Goal: Check status: Check status

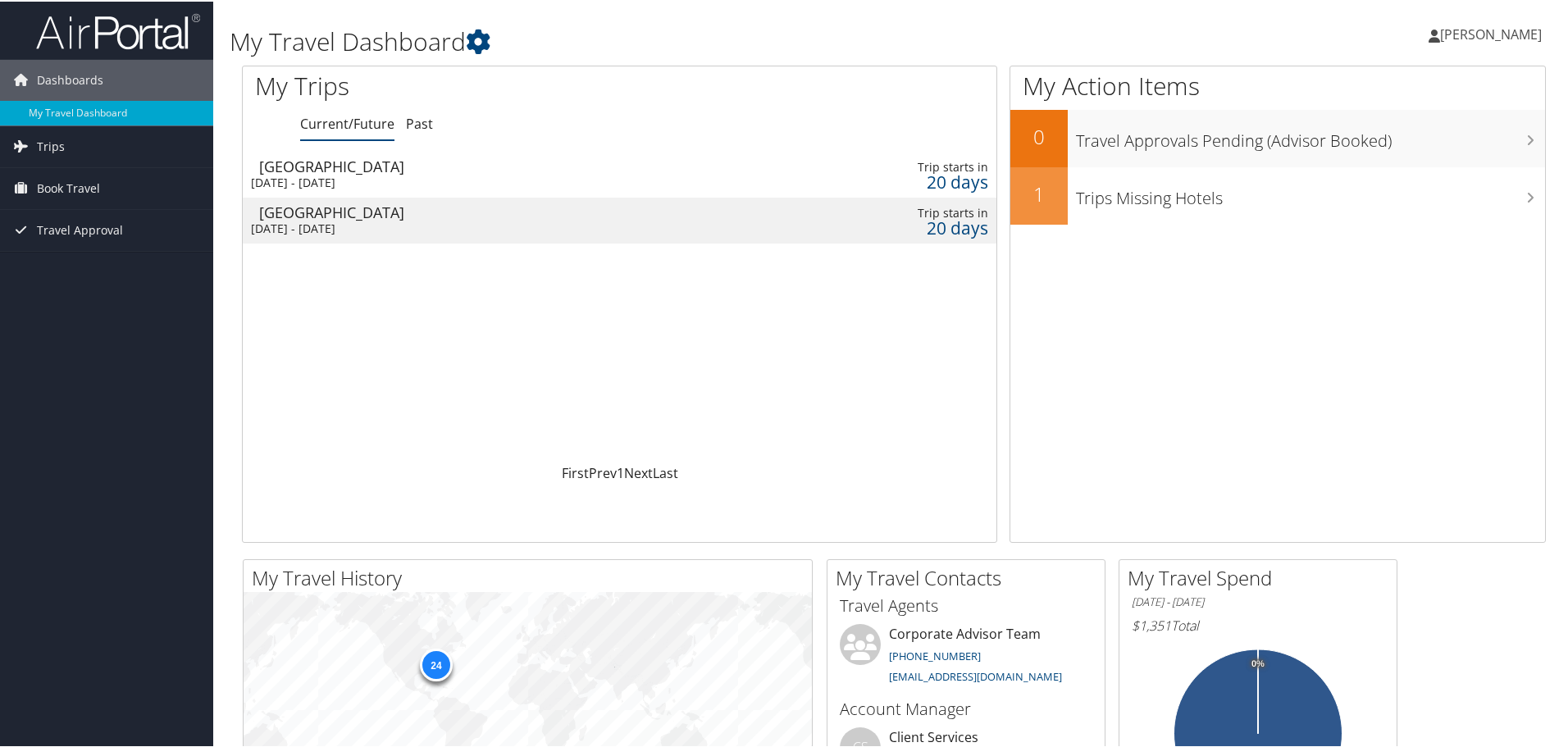
click at [553, 176] on div "[DATE] - [DATE]" at bounding box center [488, 181] width 475 height 14
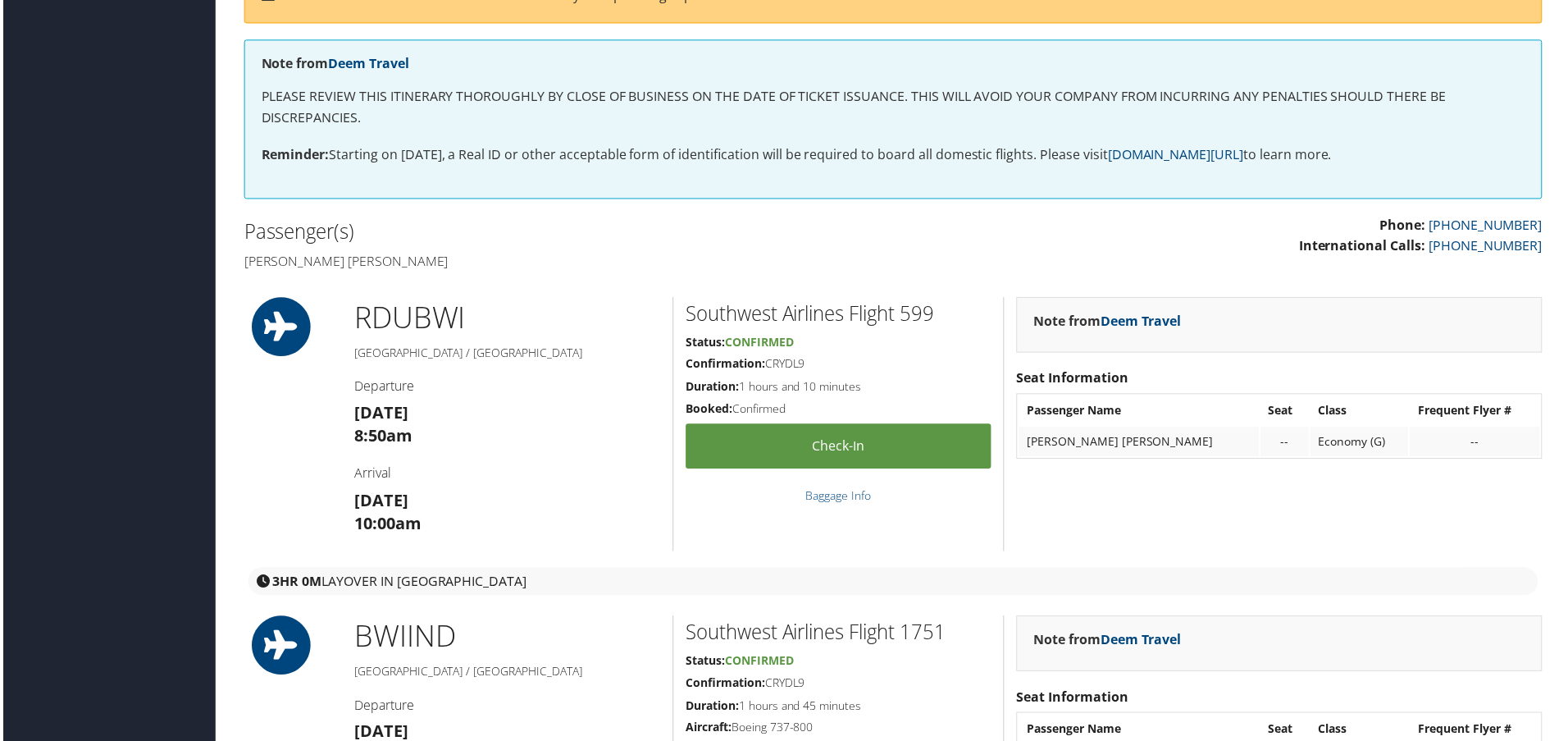
scroll to position [246, 0]
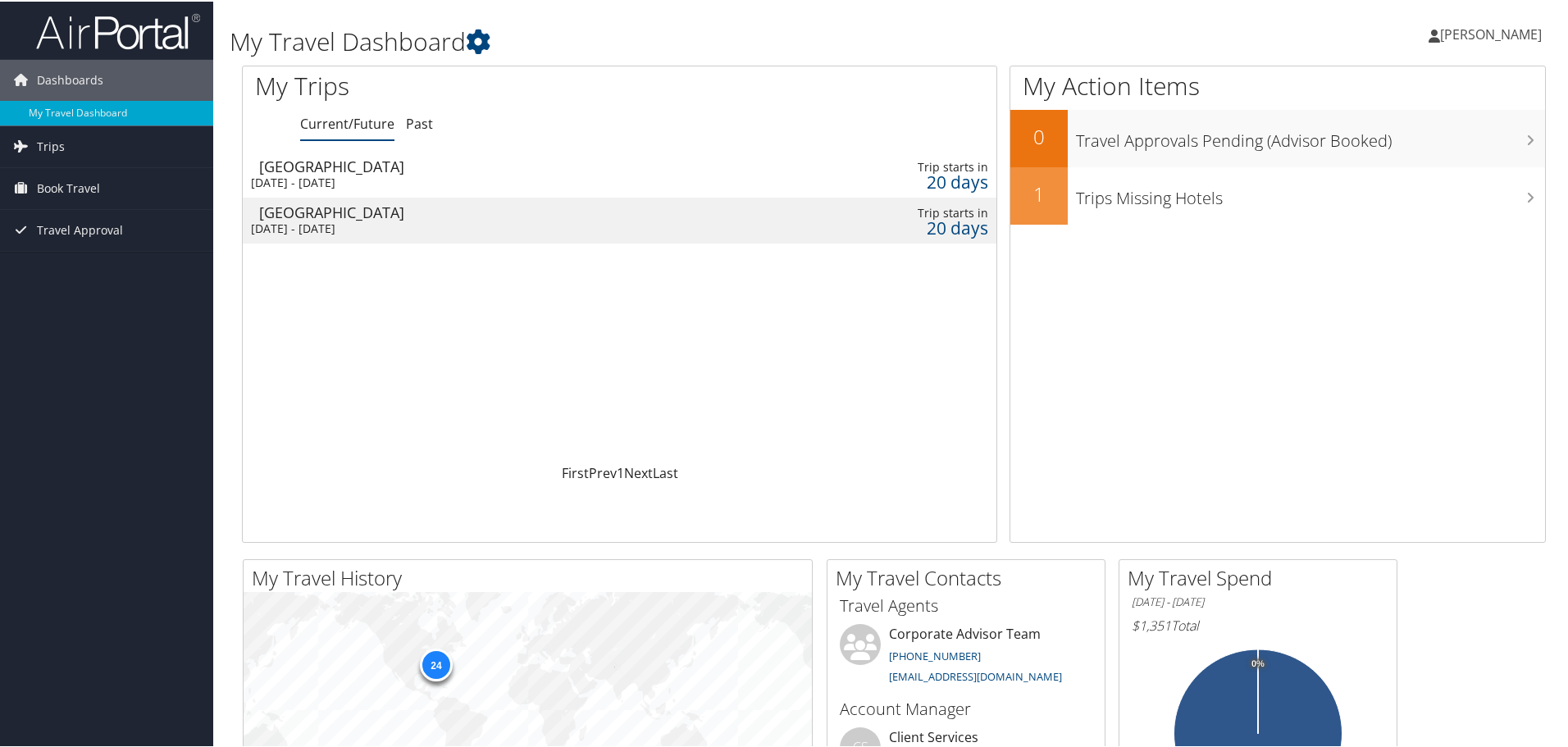
click at [550, 216] on div "Indianapolis" at bounding box center [496, 211] width 475 height 14
click at [531, 221] on div "[DATE] - [DATE]" at bounding box center [488, 227] width 475 height 14
click at [424, 176] on div "[DATE] - [DATE]" at bounding box center [488, 181] width 475 height 14
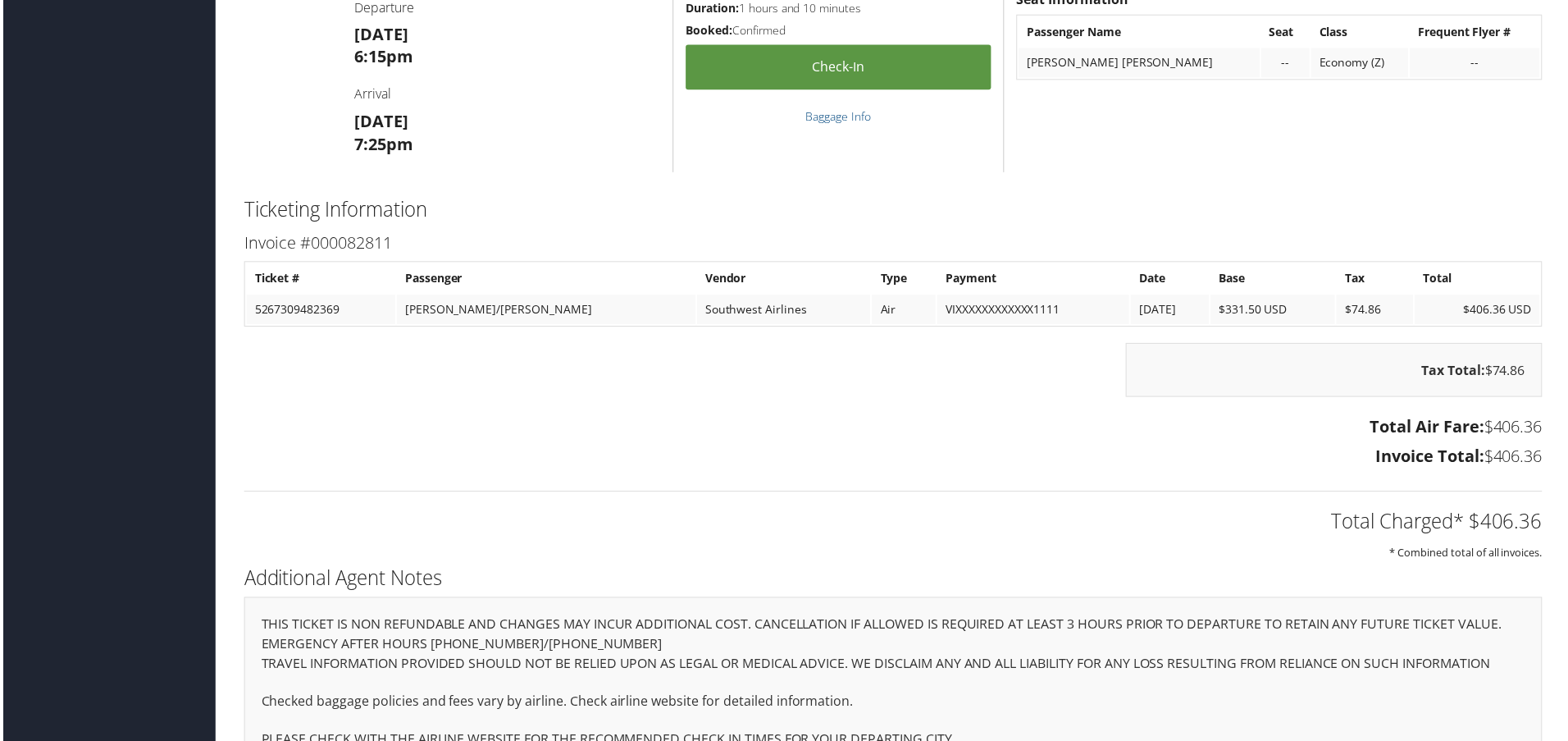
scroll to position [1764, 0]
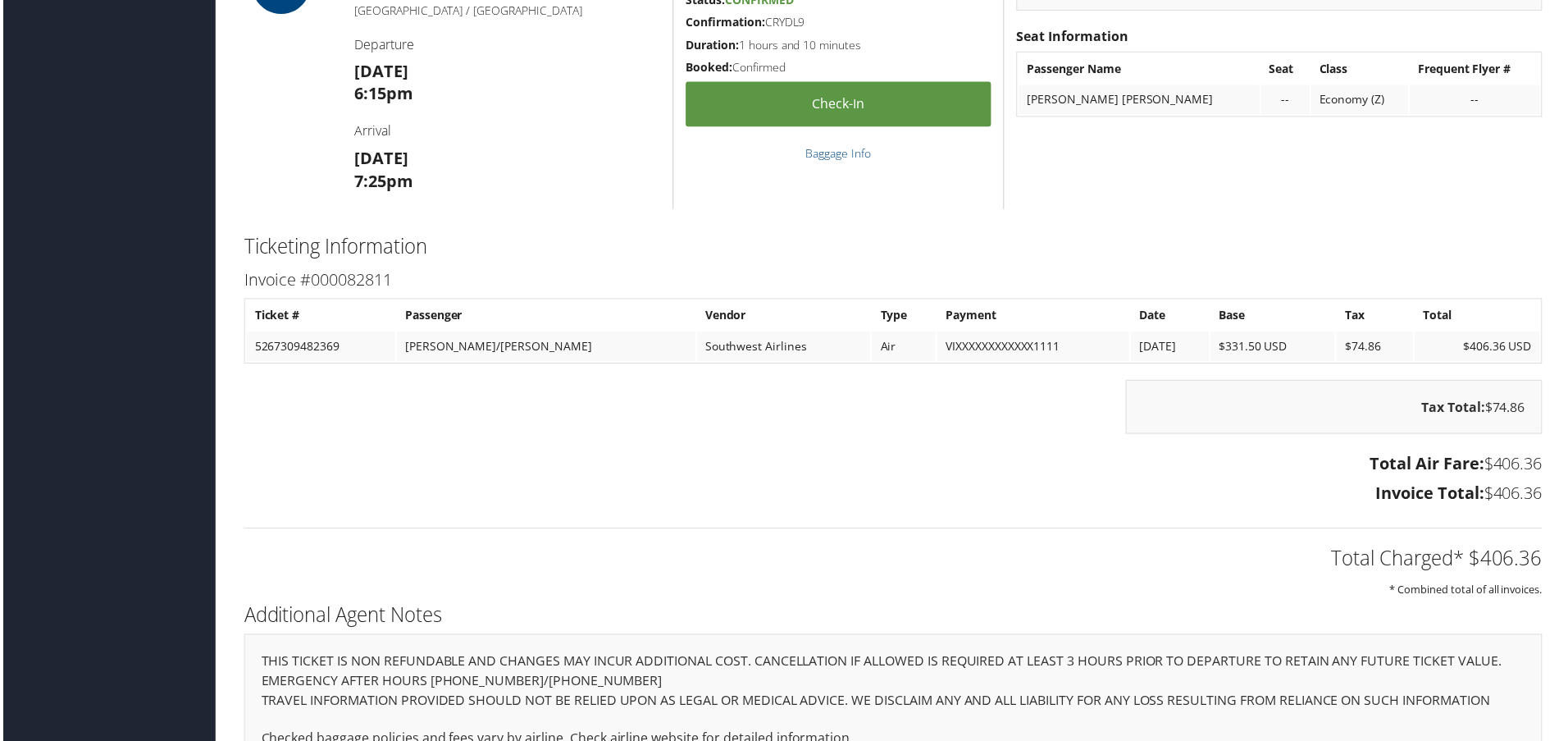
click at [1153, 264] on div "Ticketing Information Invoice #000082811 Ticket # Passenger Vendor Type Payment…" at bounding box center [893, 415] width 1328 height 370
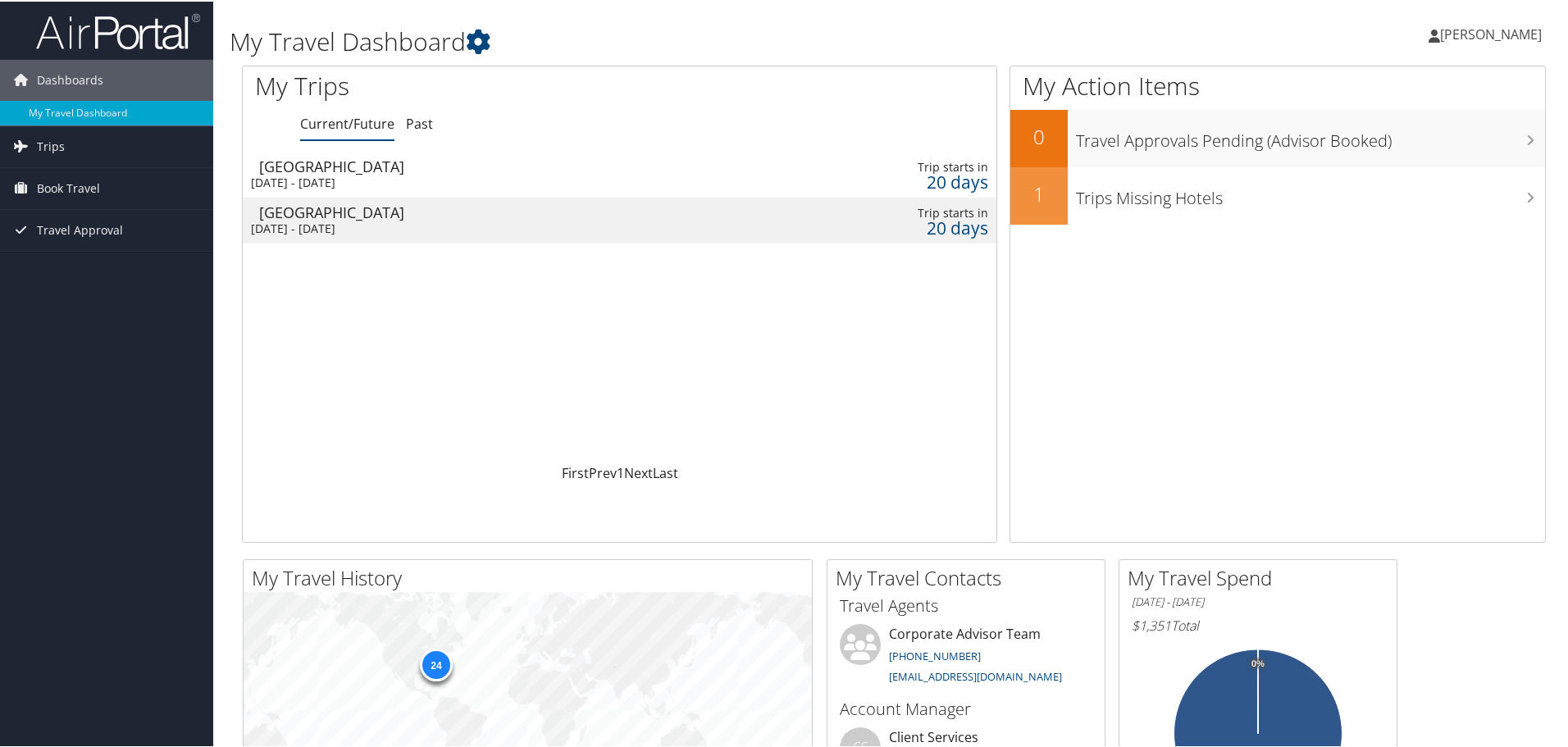
click at [501, 219] on td "Indianapolis [DATE] - [DATE]" at bounding box center [489, 218] width 492 height 46
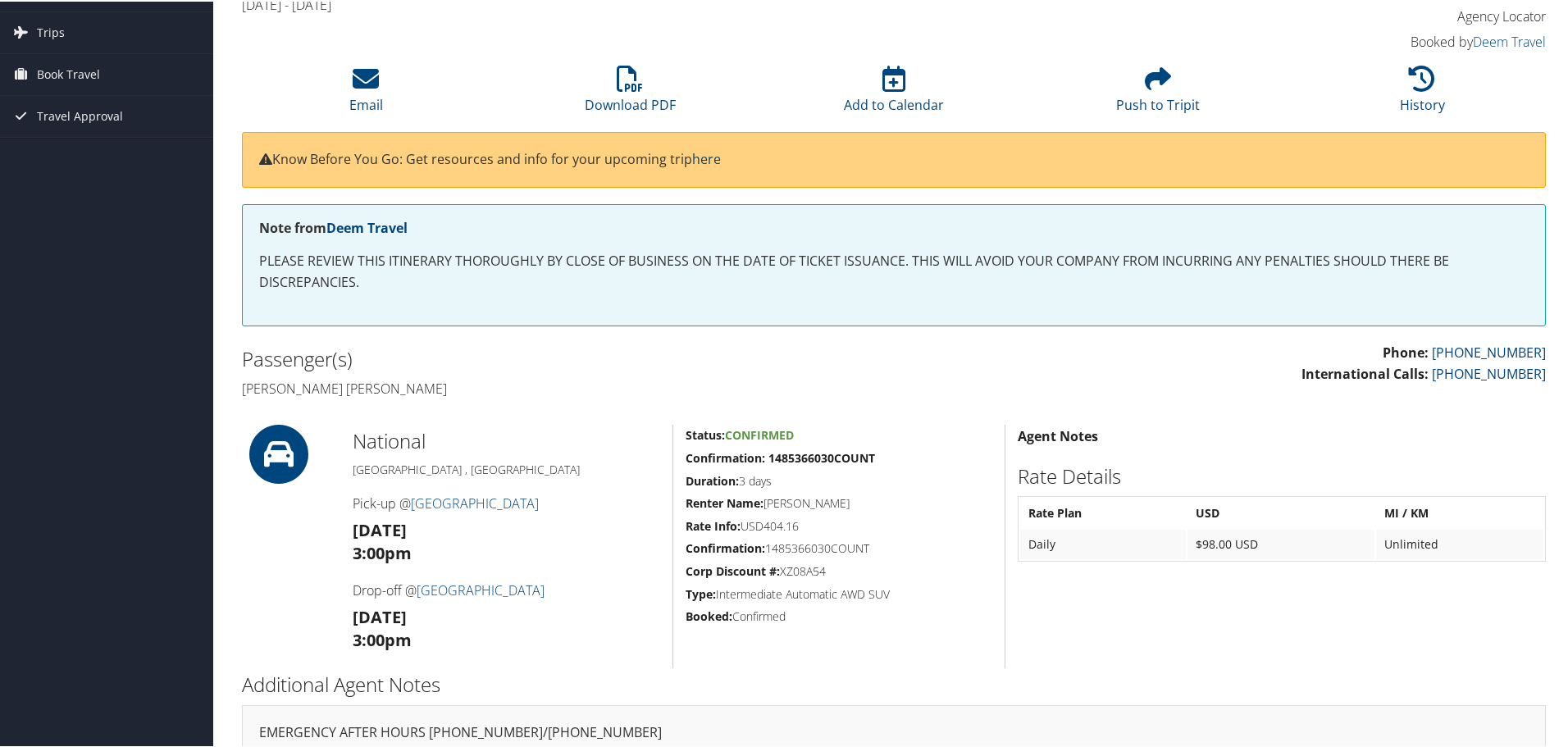
scroll to position [48, 0]
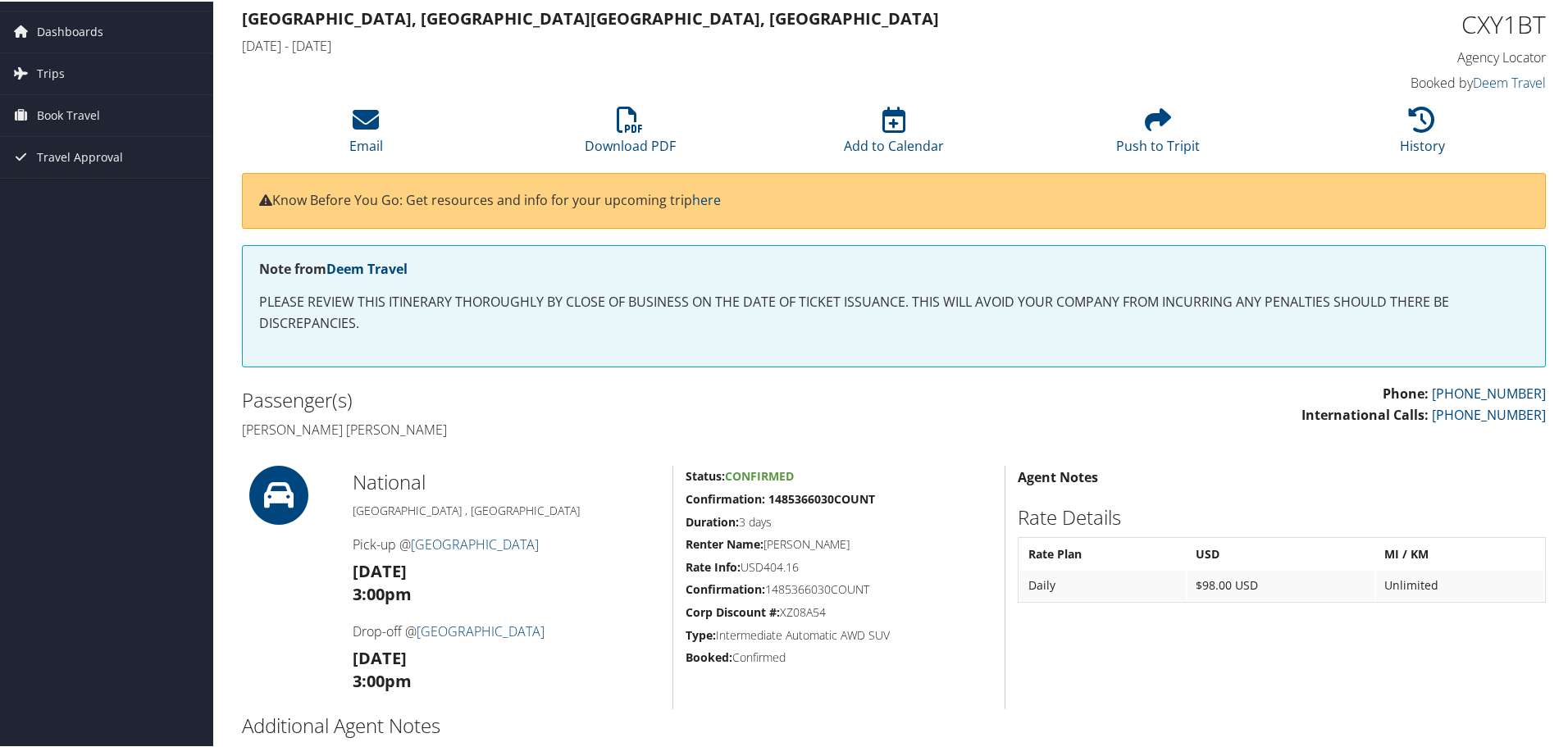
click at [902, 403] on div "Phone: 800-600-3737 International Calls: 801-327-7777" at bounding box center [1225, 411] width 664 height 58
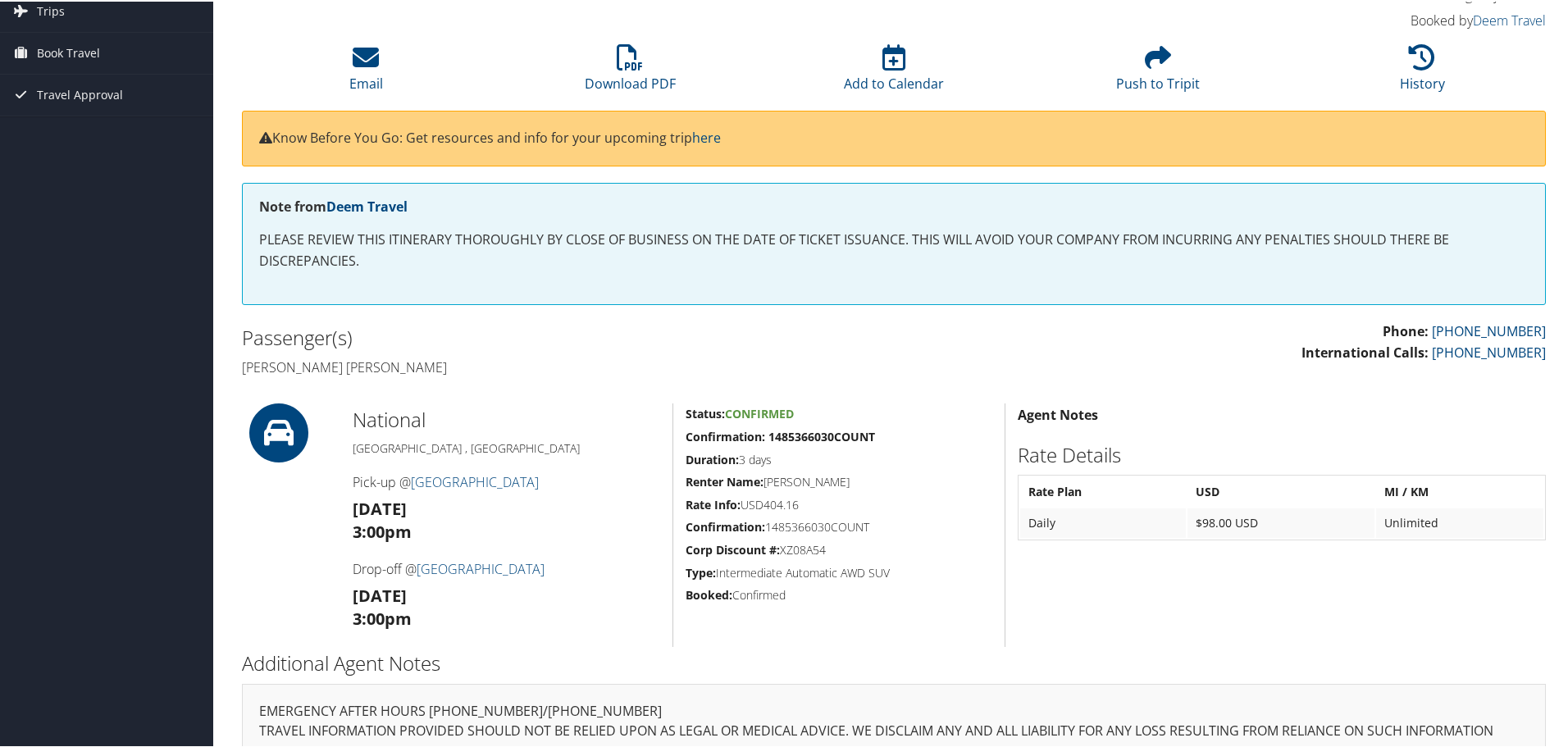
scroll to position [0, 0]
